Goal: Navigation & Orientation: Go to known website

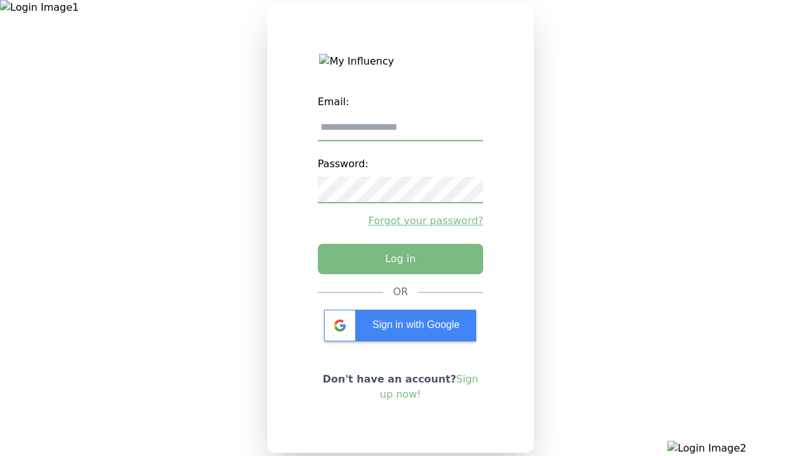
click at [400, 132] on input "email" at bounding box center [401, 128] width 166 height 27
type input "**********"
